Goal: Information Seeking & Learning: Learn about a topic

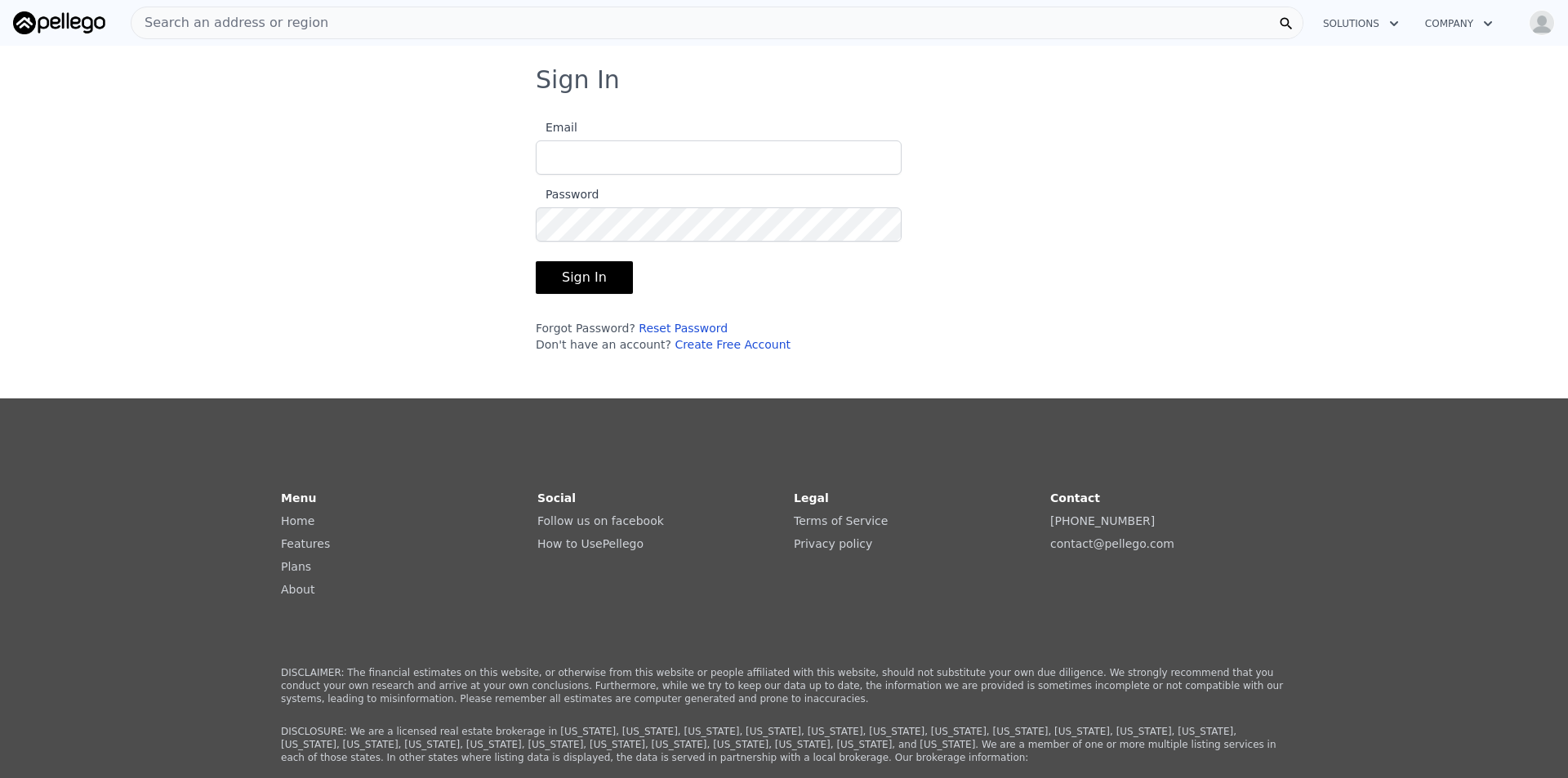
type input "[EMAIL_ADDRESS][DOMAIN_NAME]"
click at [603, 285] on button "Sign In" at bounding box center [584, 277] width 97 height 33
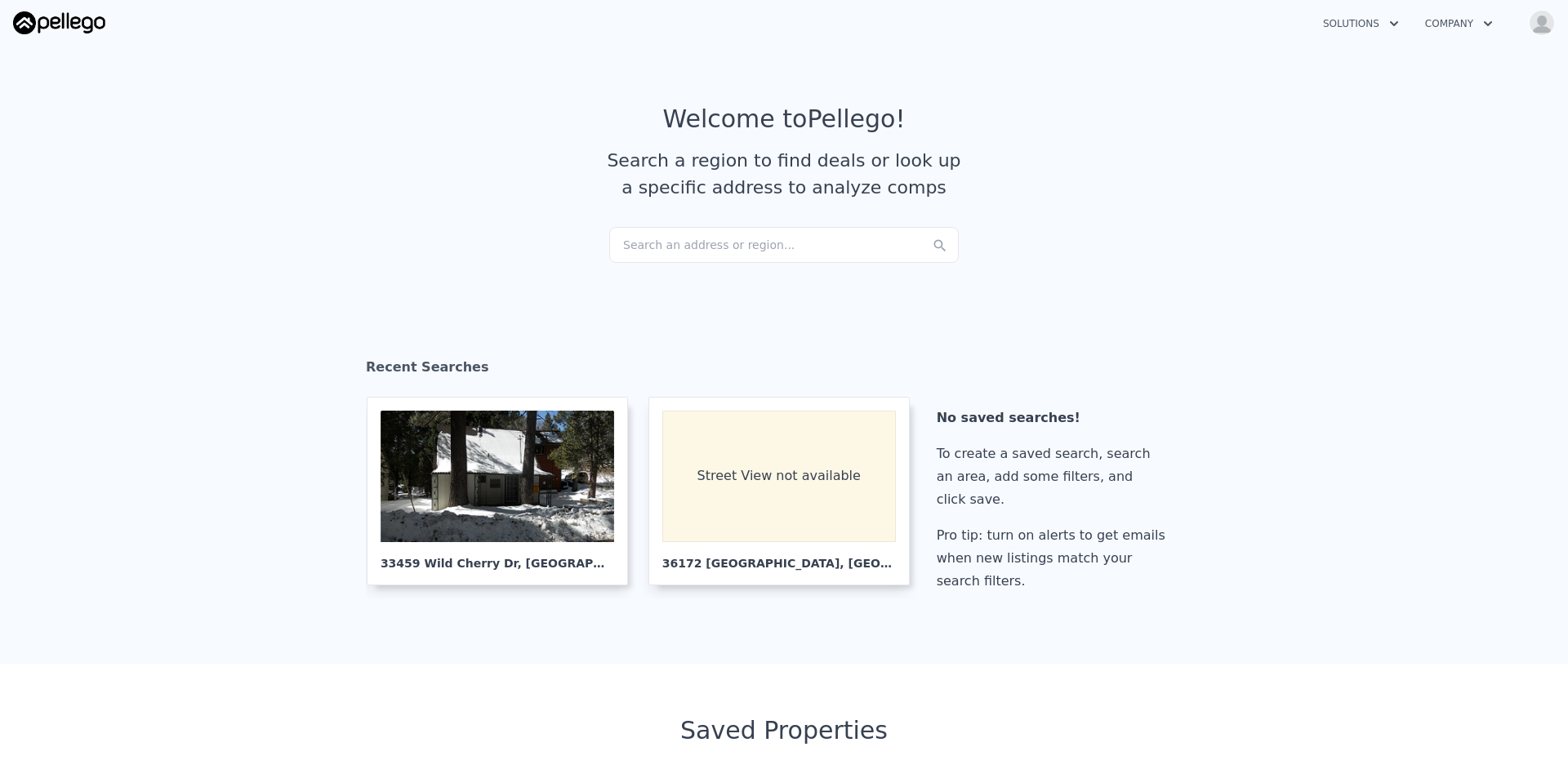
click at [689, 246] on div "Search an address or region..." at bounding box center [784, 245] width 349 height 36
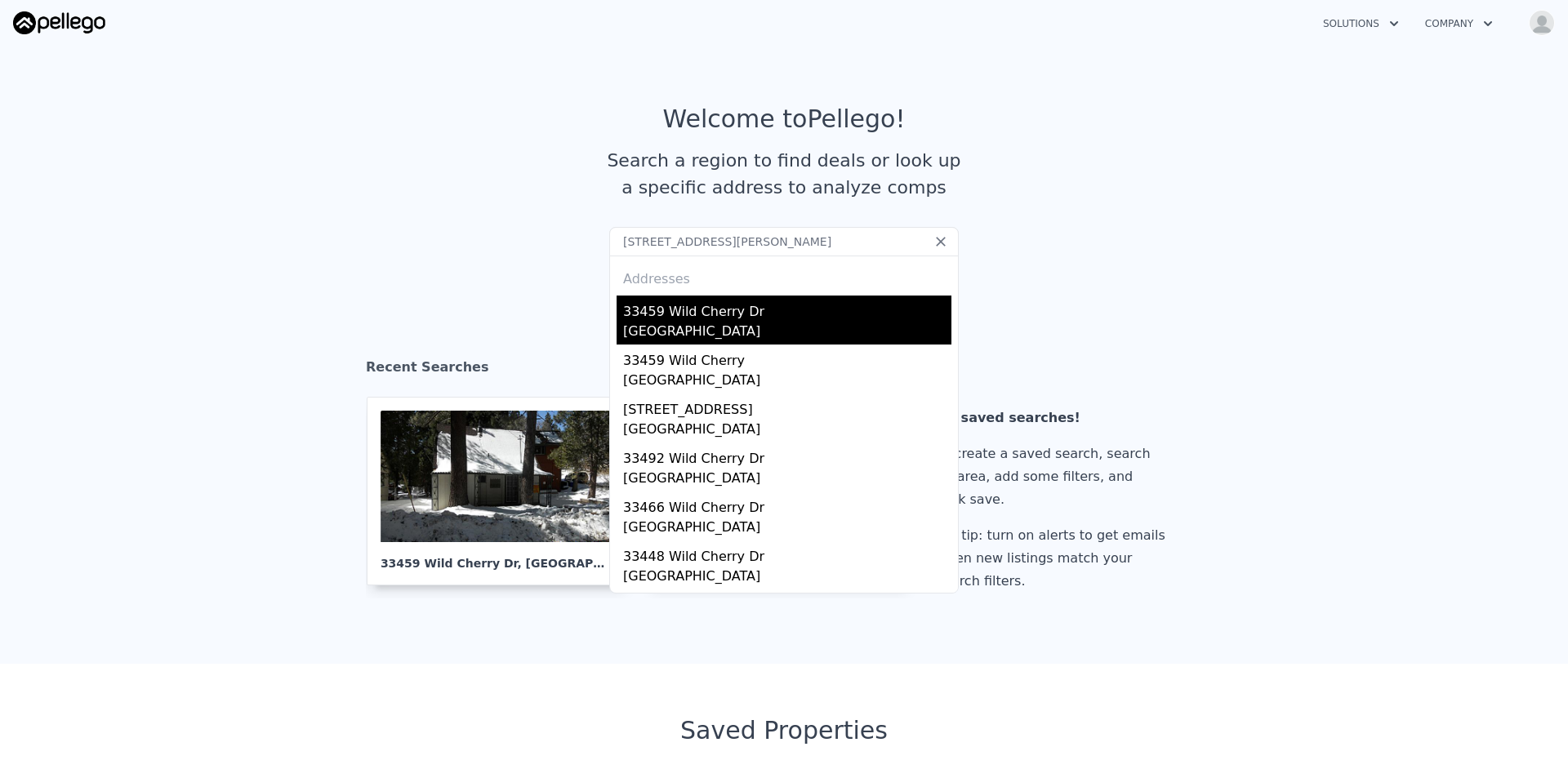
type input "[STREET_ADDRESS][PERSON_NAME]"
click at [712, 328] on div "[GEOGRAPHIC_DATA]" at bounding box center [787, 333] width 328 height 23
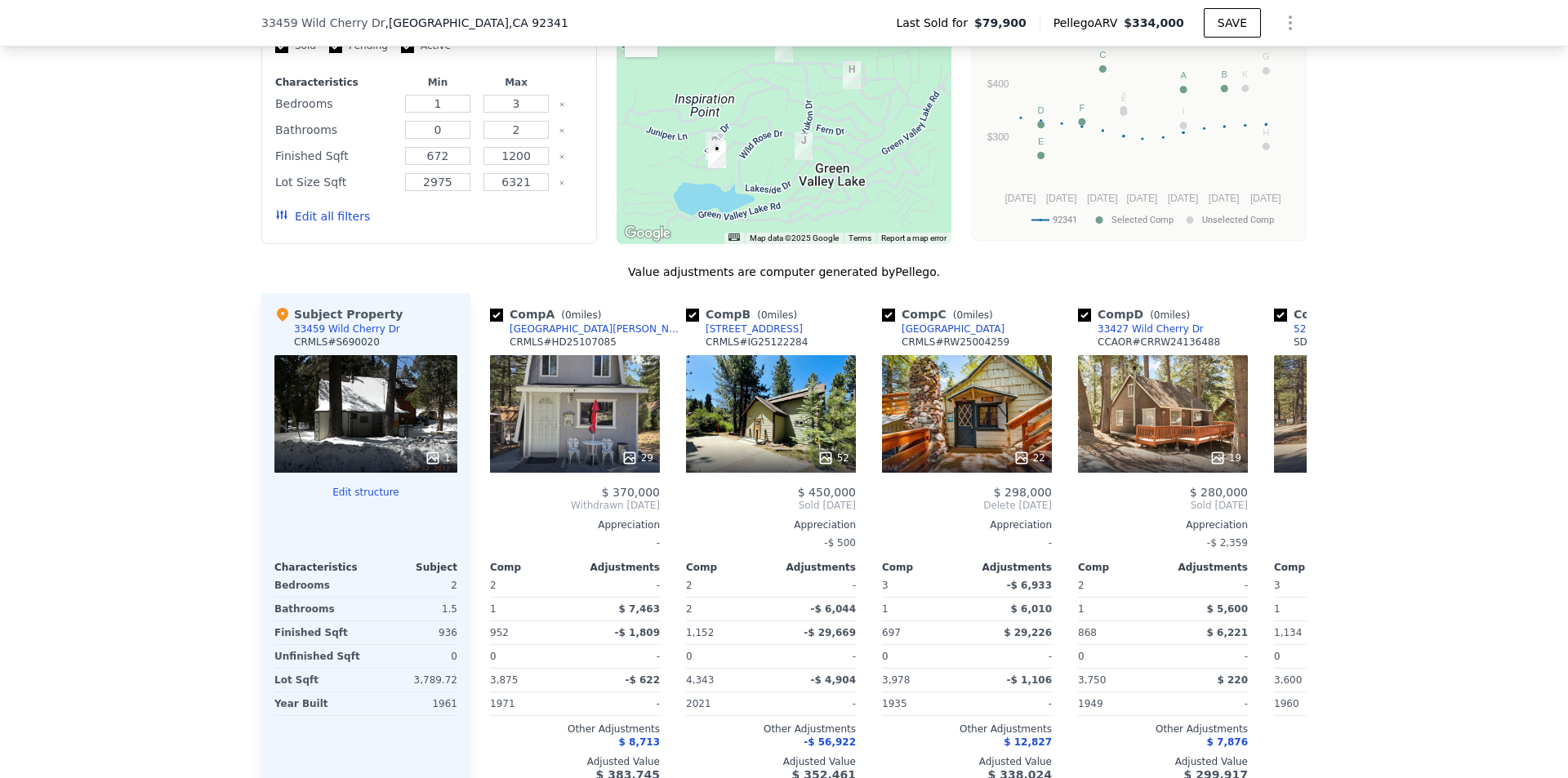
scroll to position [1546, 0]
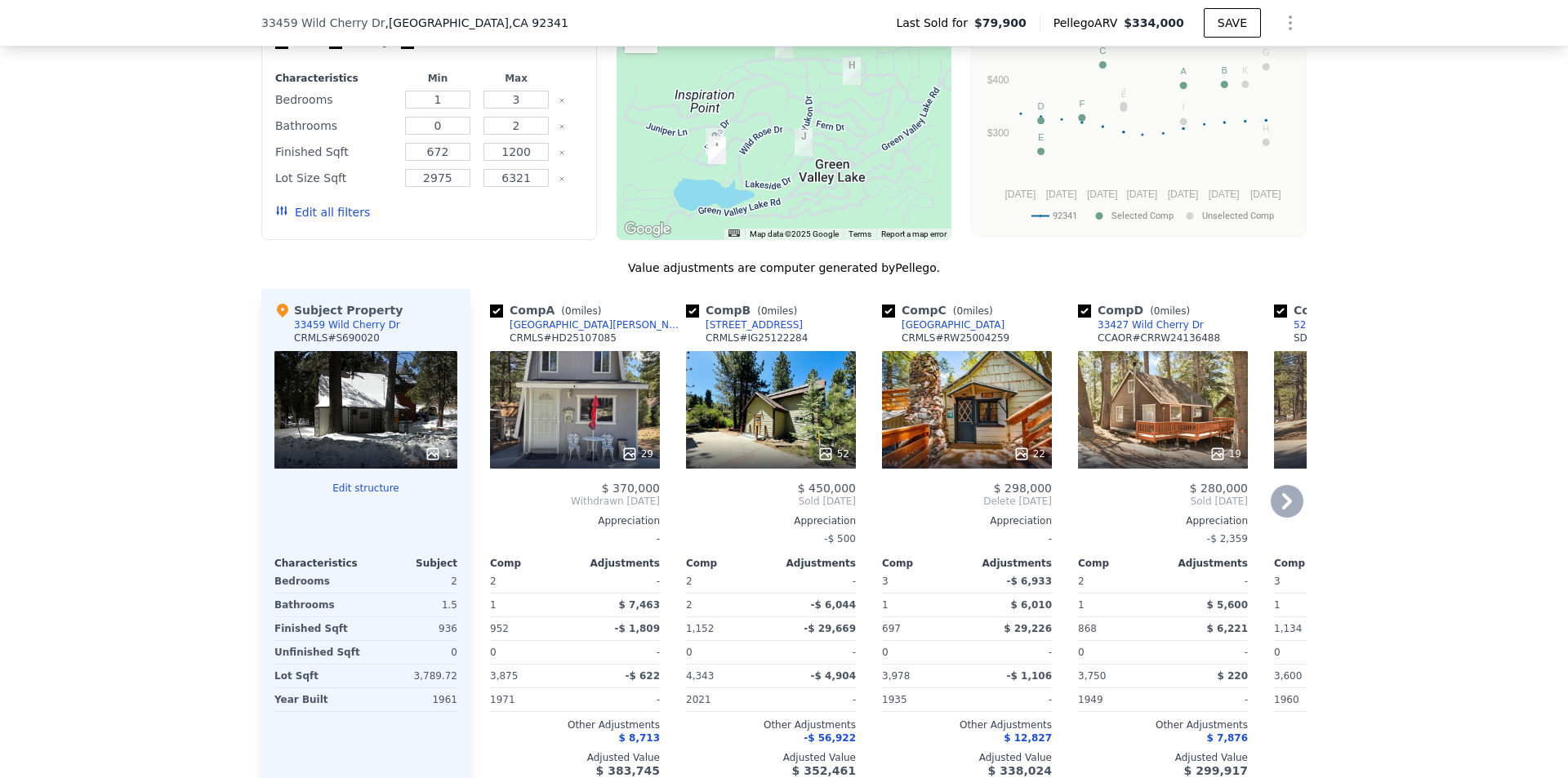
click at [1148, 444] on div "19" at bounding box center [1163, 410] width 170 height 117
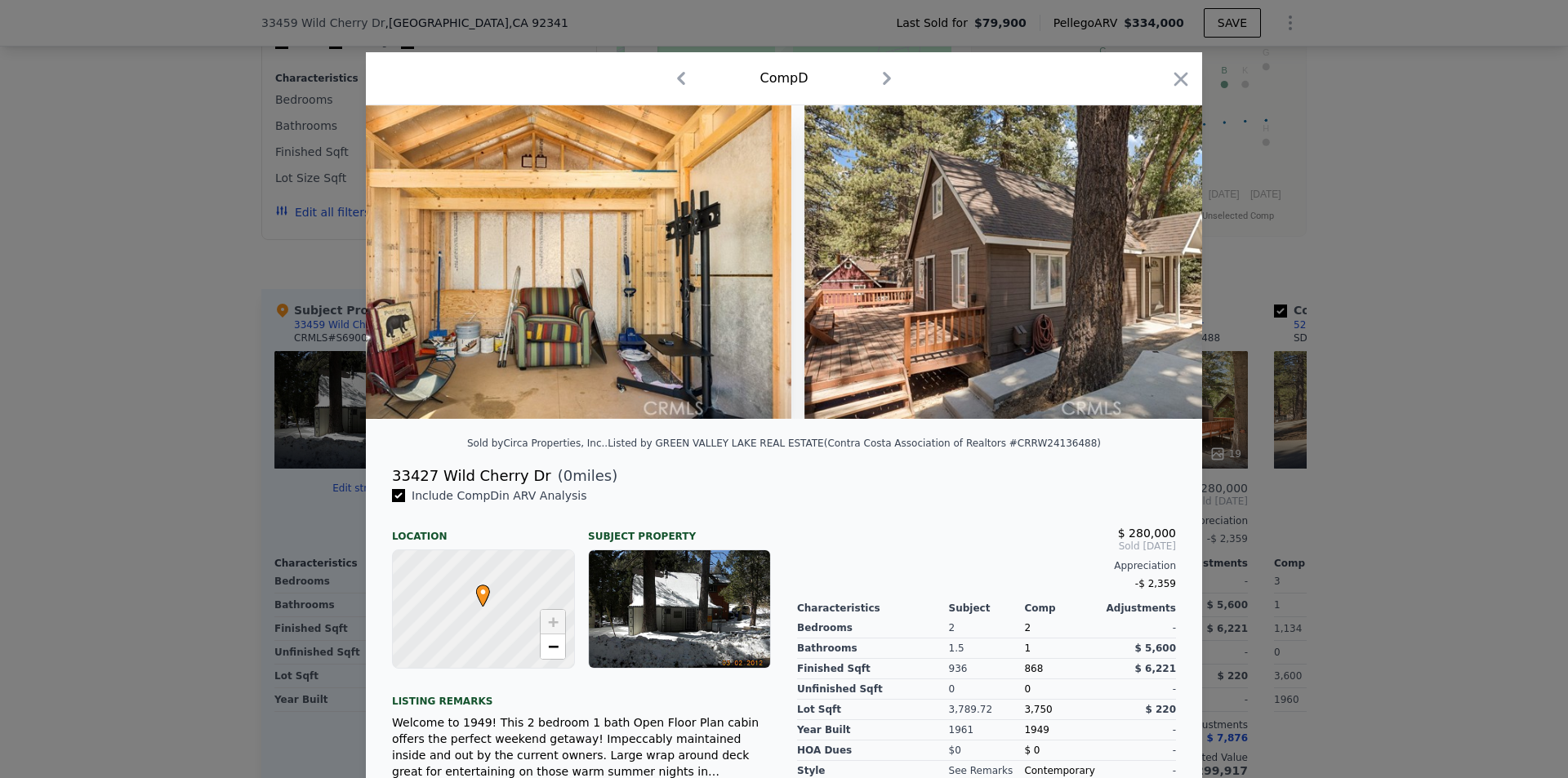
scroll to position [0, 8297]
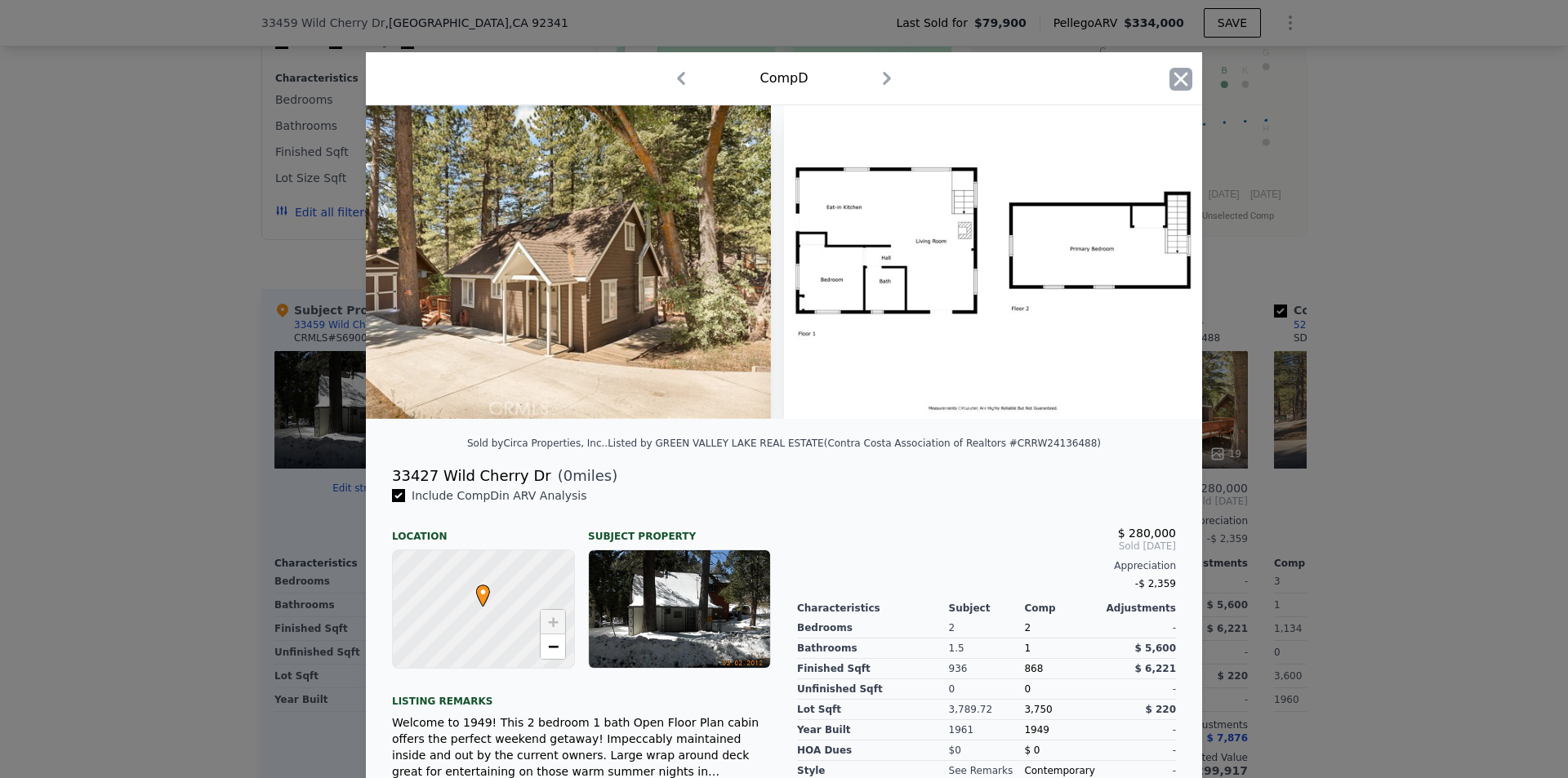
click at [1178, 83] on icon "button" at bounding box center [1180, 78] width 14 height 14
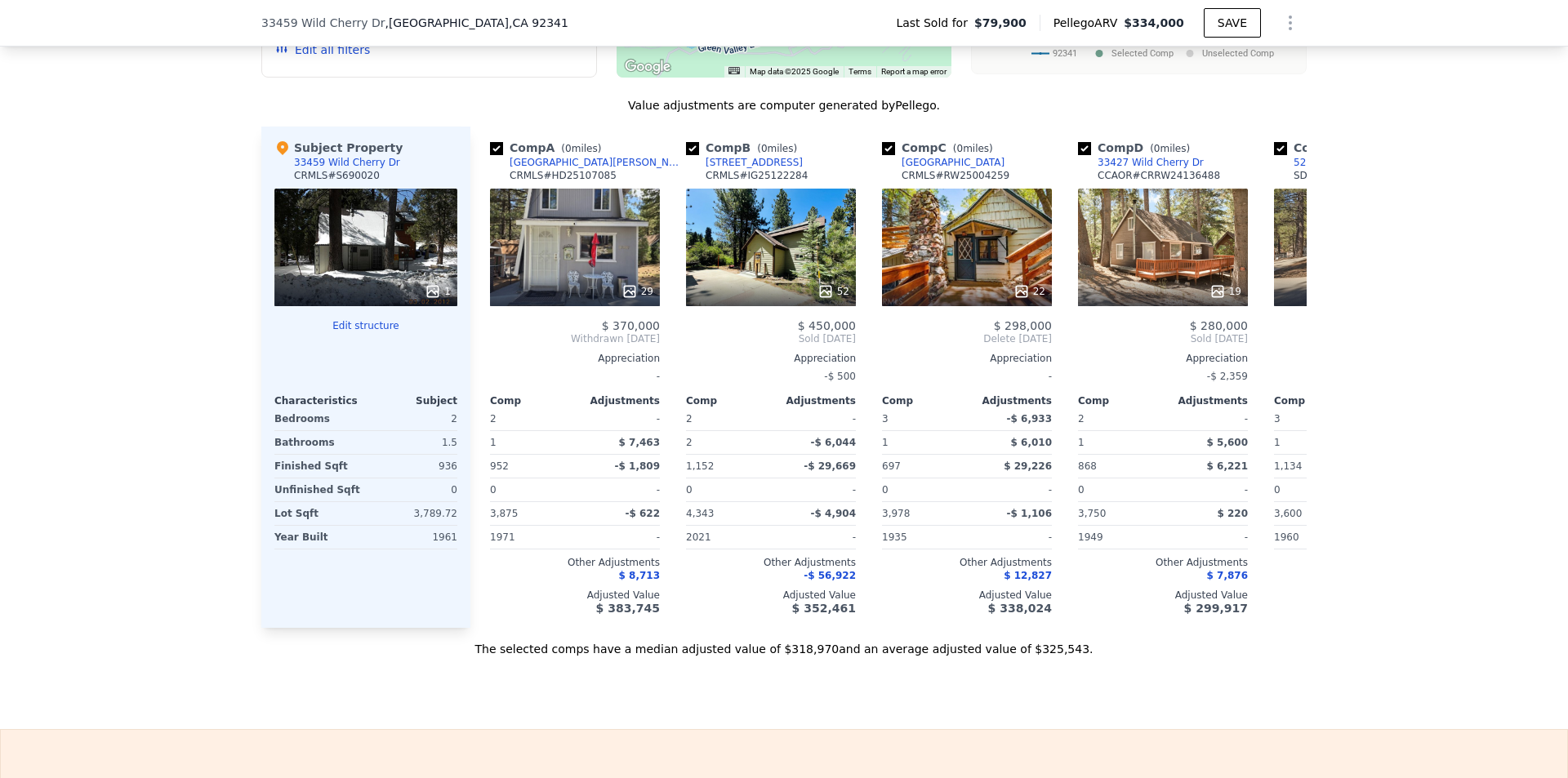
scroll to position [1710, 0]
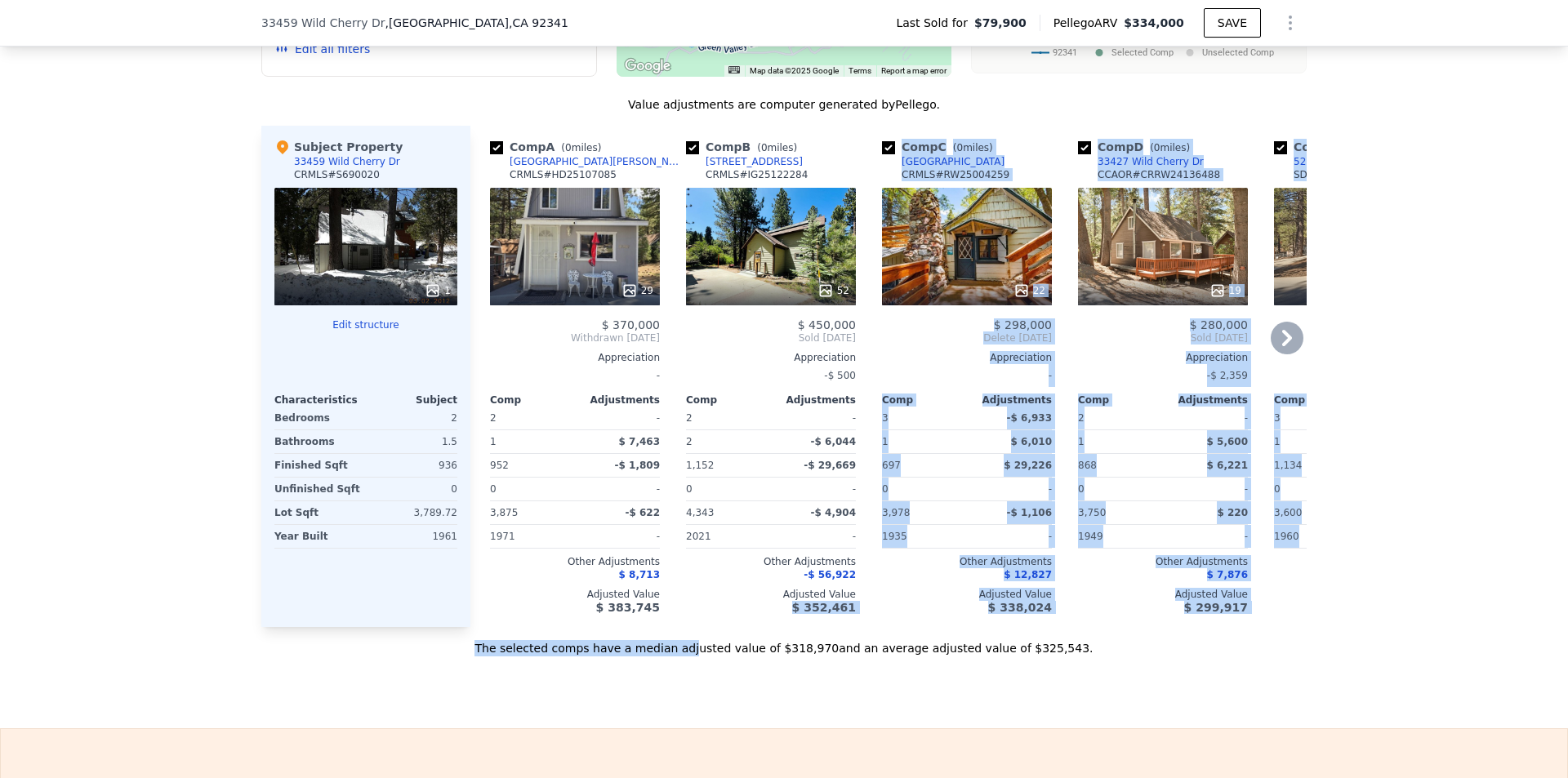
drag, startPoint x: 711, startPoint y: 651, endPoint x: 788, endPoint y: 650, distance: 77.0
click at [788, 650] on div "Value adjustments are computer generated by Pellego . Subject Property 33459 Wi…" at bounding box center [784, 375] width 1045 height 560
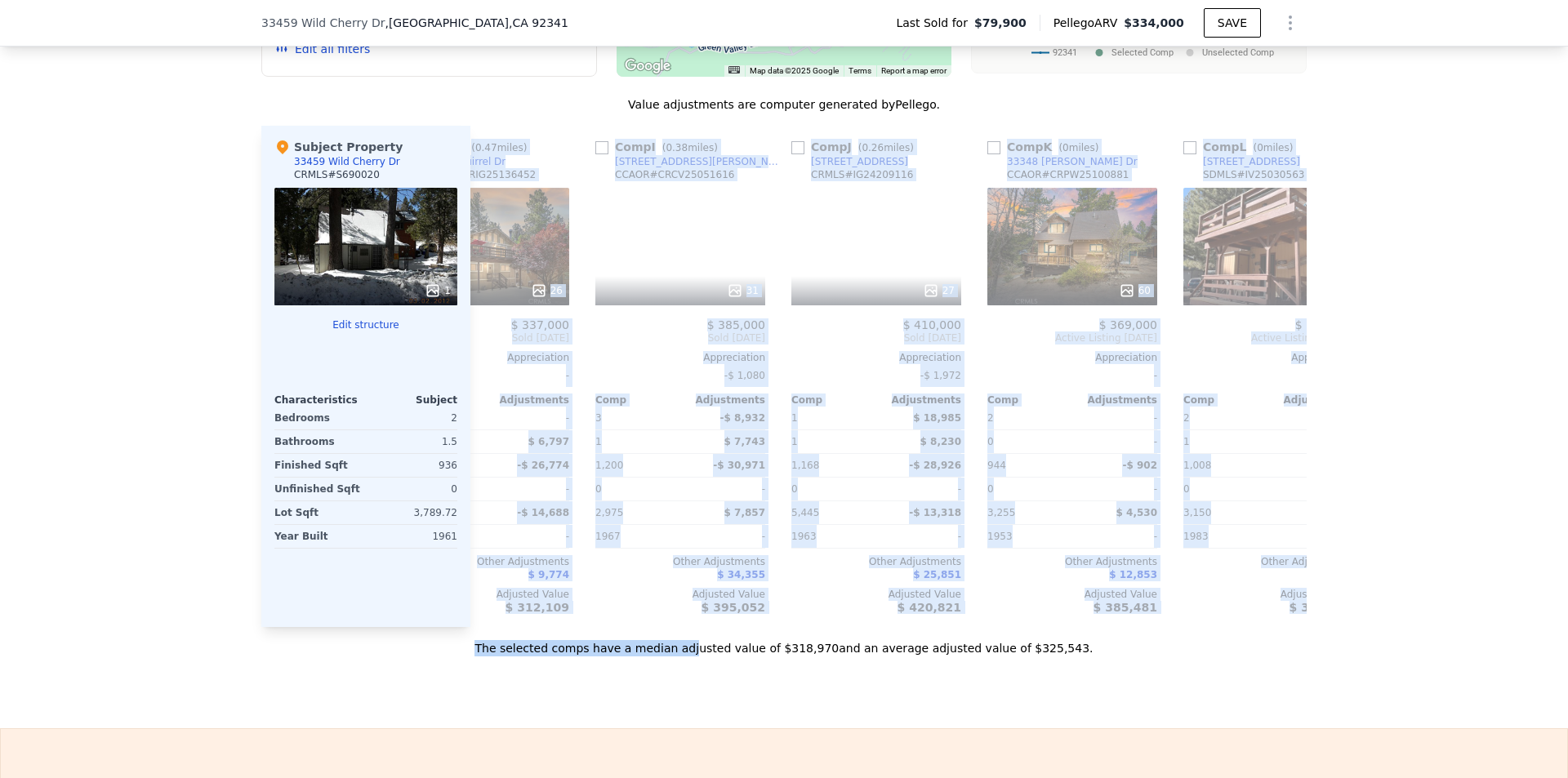
scroll to position [0, 1555]
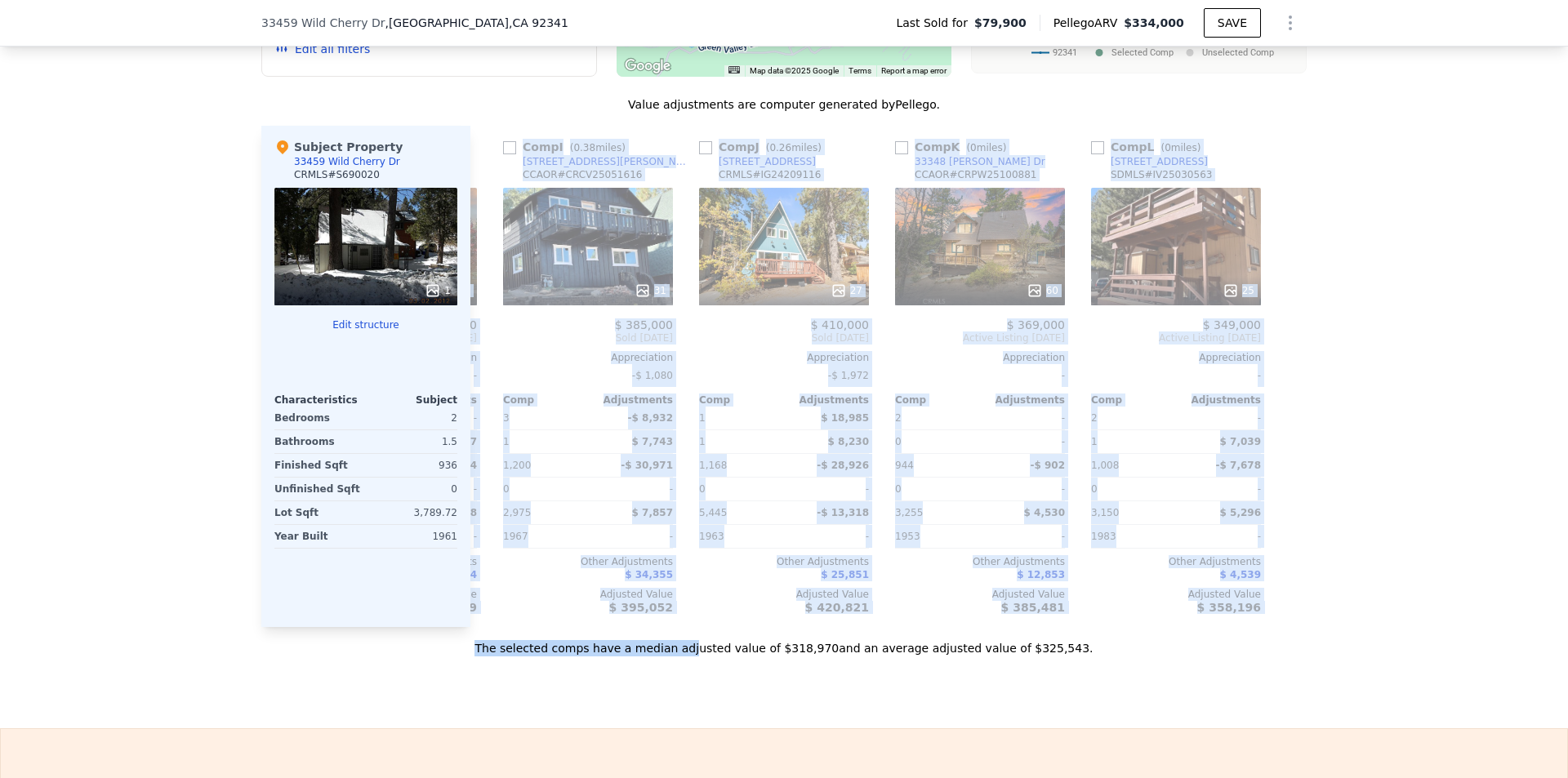
click at [1413, 450] on div "We found 12 sales that match your search Listings provided by [US_STATE] Region…" at bounding box center [784, 200] width 1568 height 913
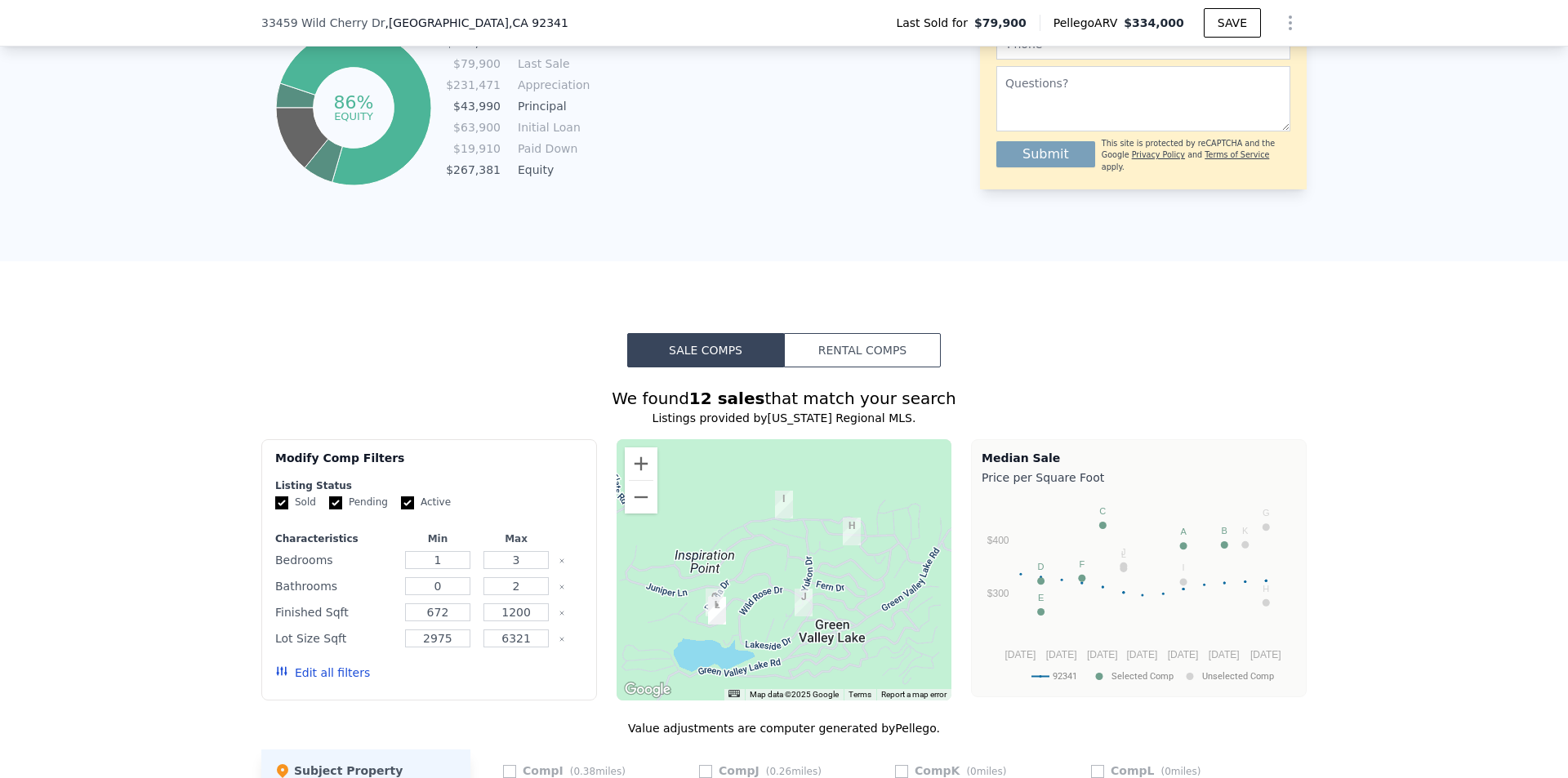
scroll to position [176, 0]
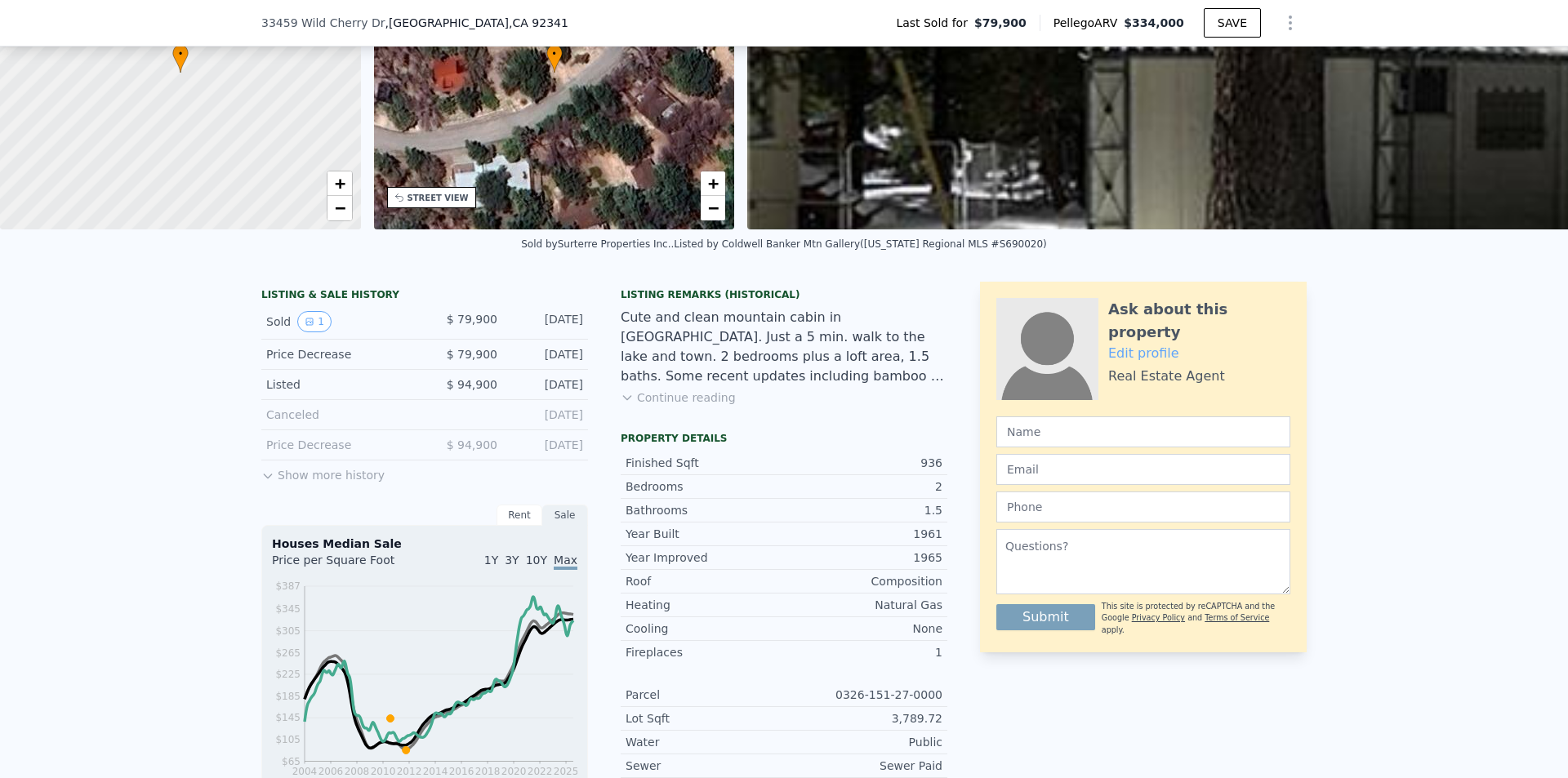
drag, startPoint x: 1445, startPoint y: 355, endPoint x: 1427, endPoint y: 188, distance: 168.0
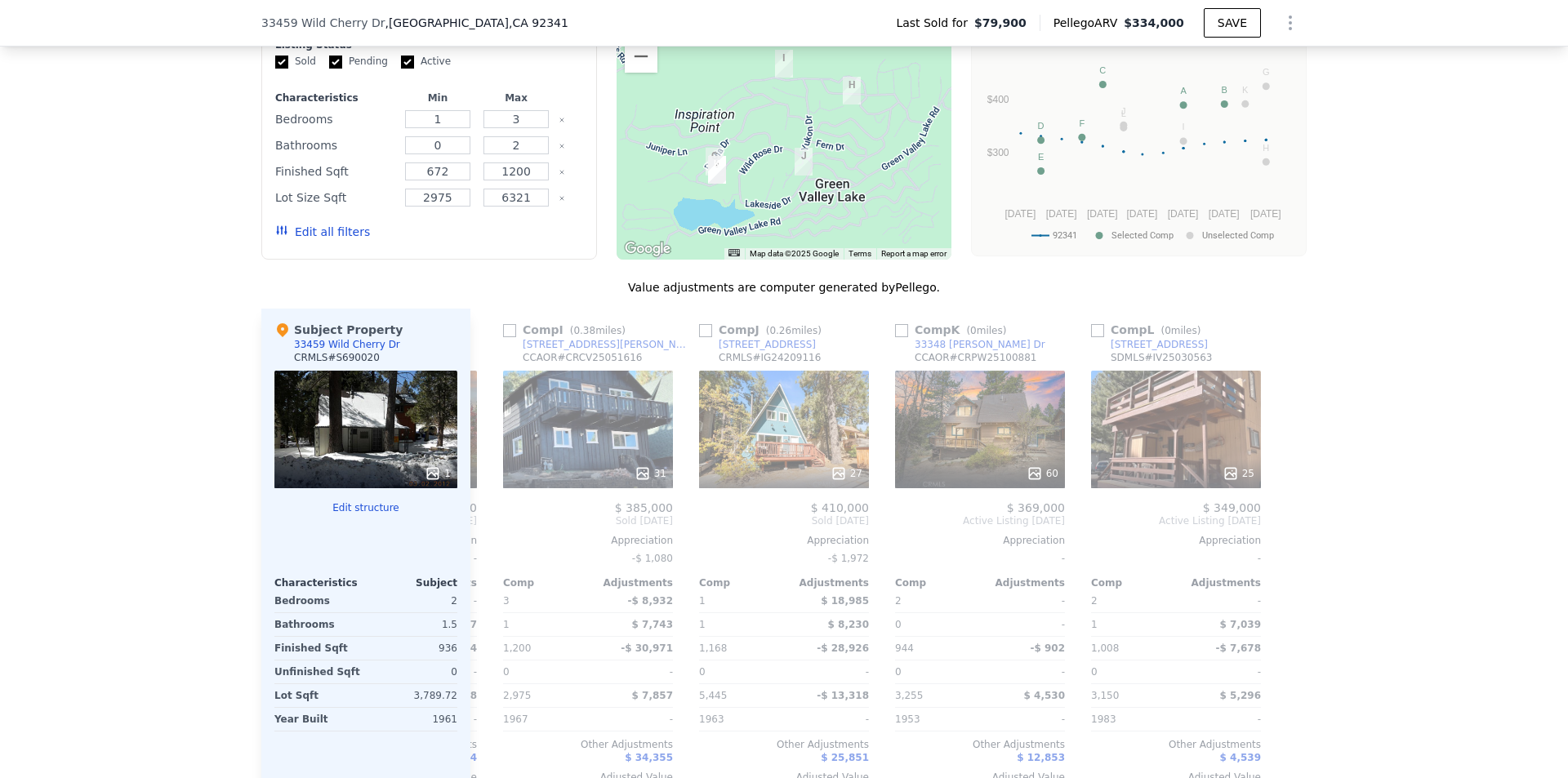
scroll to position [1710, 0]
